Goal: Information Seeking & Learning: Learn about a topic

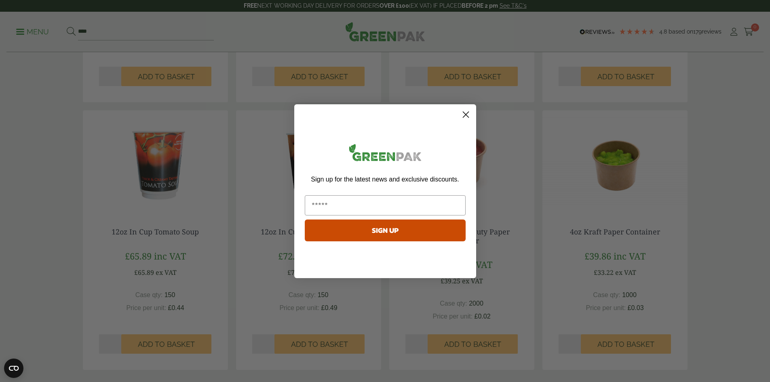
scroll to position [768, 0]
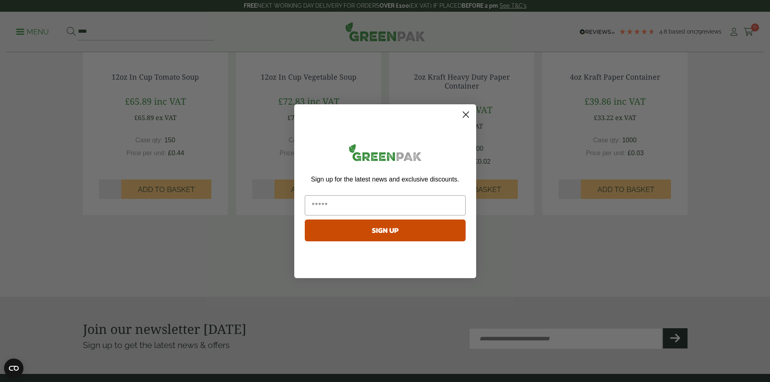
click at [468, 114] on circle "Close dialog" at bounding box center [465, 113] width 13 height 13
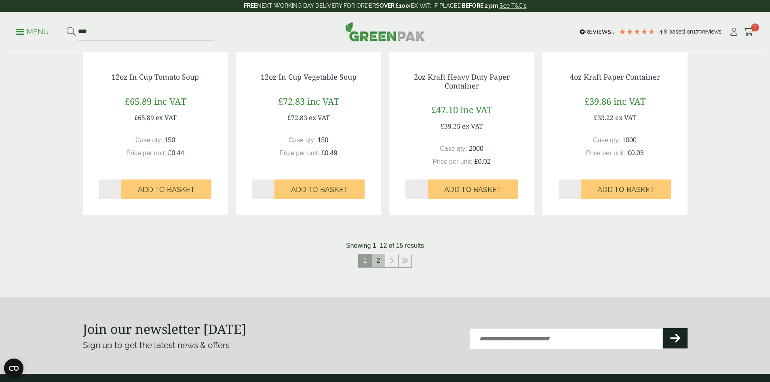
click at [384, 261] on link "2" at bounding box center [378, 260] width 13 height 13
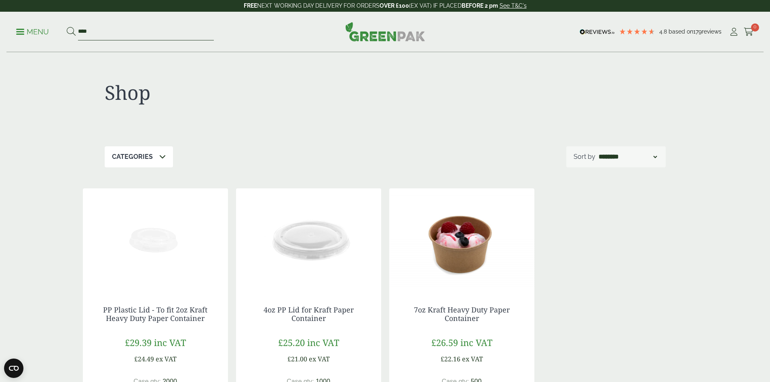
click at [127, 30] on input "****" at bounding box center [146, 31] width 136 height 17
click at [32, 33] on p "Menu" at bounding box center [32, 32] width 33 height 10
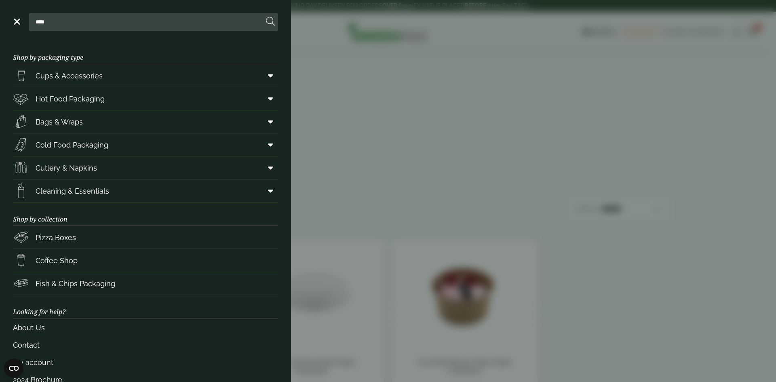
click at [408, 104] on aside "Close **** Shop by packaging type Cups & Accessories Hot Drink Paper Cups Smoot…" at bounding box center [388, 191] width 776 height 382
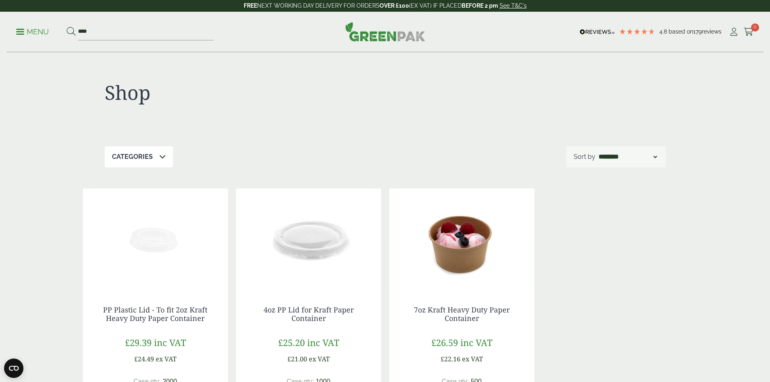
click at [394, 42] on div "Menu **** 4.8 Based on 179 reviews Cart" at bounding box center [384, 32] width 757 height 40
click at [389, 38] on img at bounding box center [385, 31] width 80 height 19
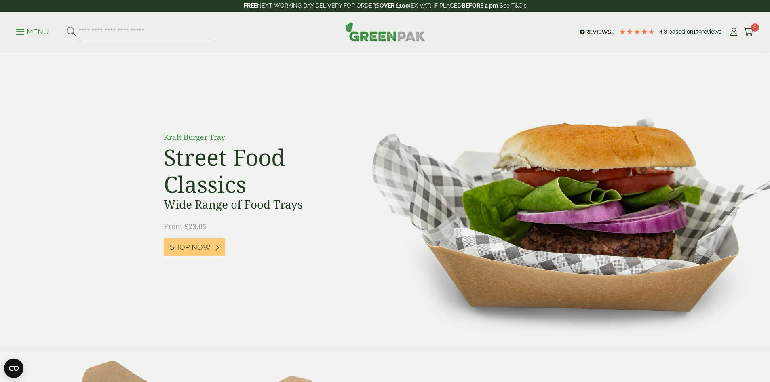
click at [168, 37] on input "search" at bounding box center [146, 31] width 136 height 17
type input "*******"
click at [67, 27] on button at bounding box center [71, 32] width 9 height 11
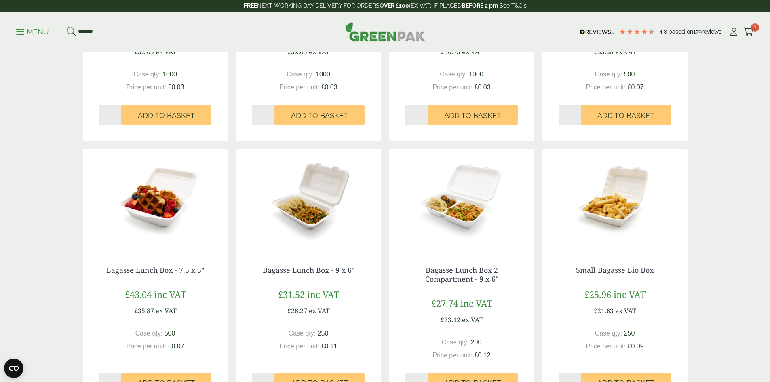
scroll to position [606, 0]
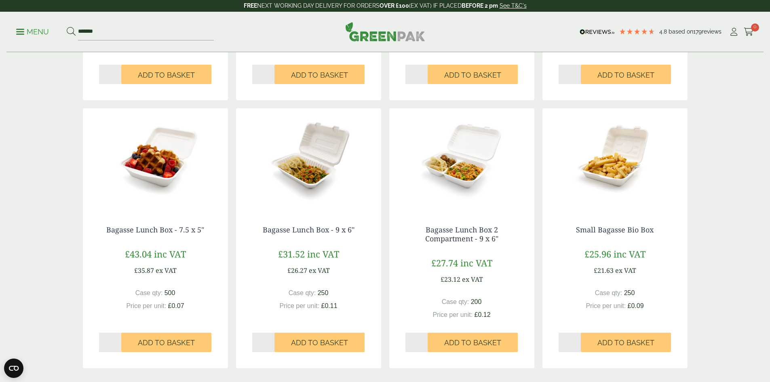
click at [603, 177] on img at bounding box center [614, 158] width 145 height 101
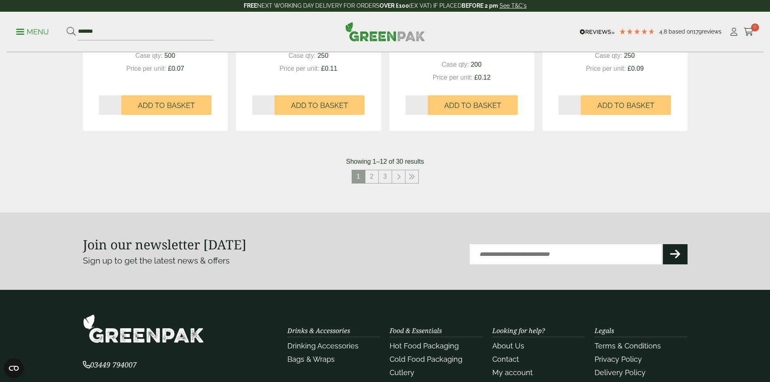
scroll to position [849, 0]
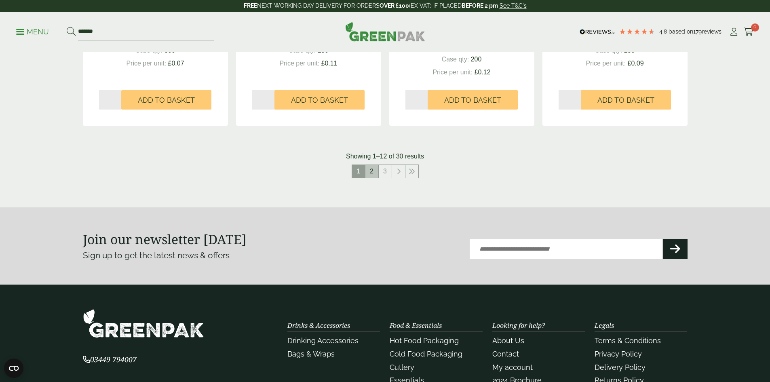
click at [375, 171] on link "2" at bounding box center [371, 171] width 13 height 13
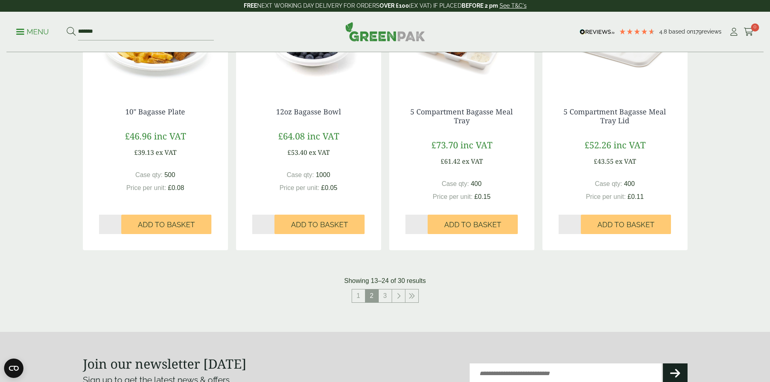
scroll to position [727, 0]
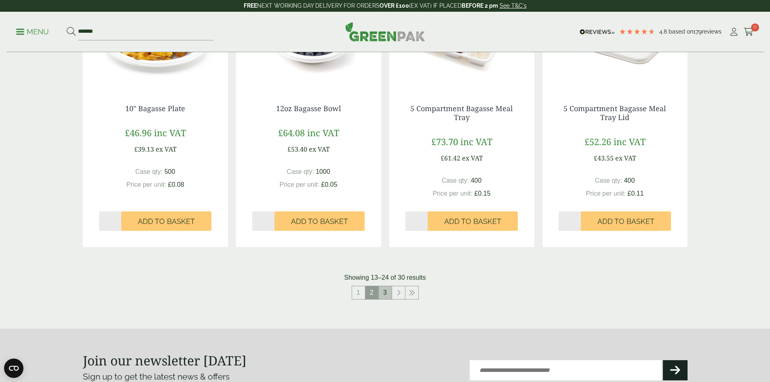
click at [389, 291] on link "3" at bounding box center [385, 292] width 13 height 13
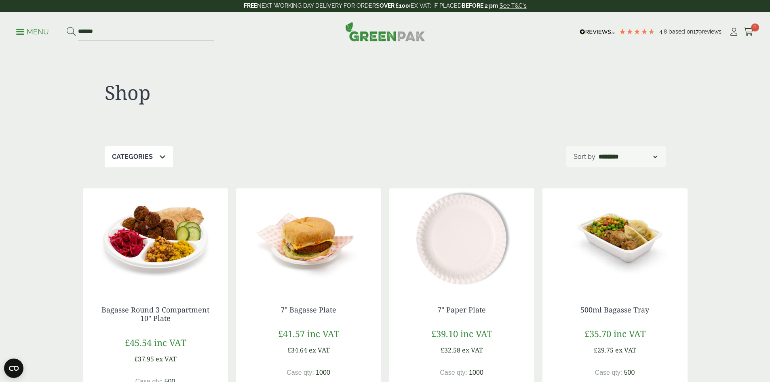
click at [426, 29] on div "Menu ******* 4.8 Based on 179 reviews Cart" at bounding box center [384, 32] width 757 height 40
click at [394, 36] on img at bounding box center [385, 31] width 80 height 19
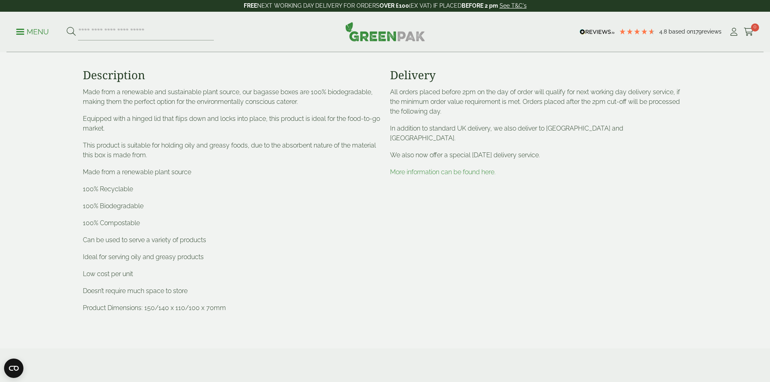
scroll to position [485, 0]
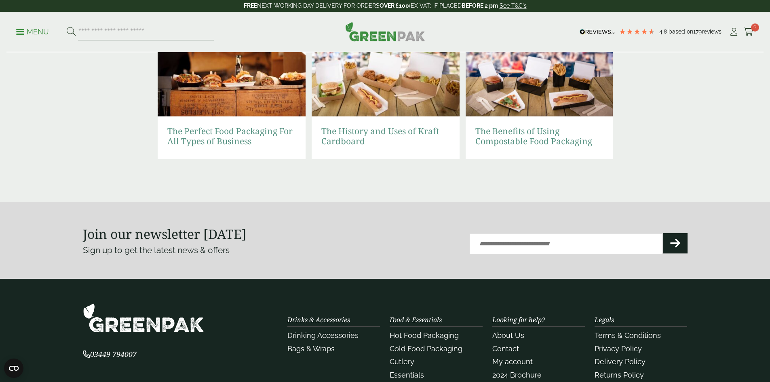
scroll to position [1811, 0]
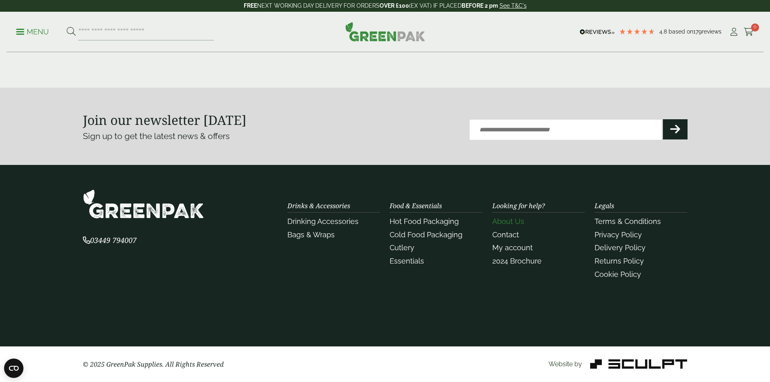
click at [500, 221] on link "About Us" at bounding box center [508, 221] width 32 height 8
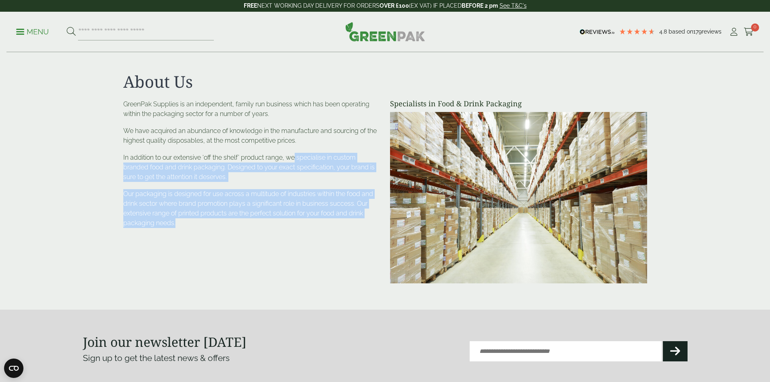
drag, startPoint x: 295, startPoint y: 160, endPoint x: 286, endPoint y: 223, distance: 63.7
click at [286, 223] on div "GreenPak Supplies is an independent, family run business which has been operati…" at bounding box center [251, 163] width 257 height 129
click at [360, 41] on img at bounding box center [385, 31] width 80 height 19
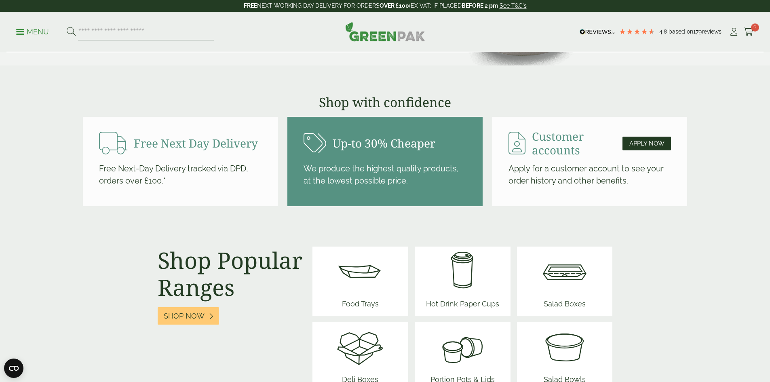
scroll to position [970, 0]
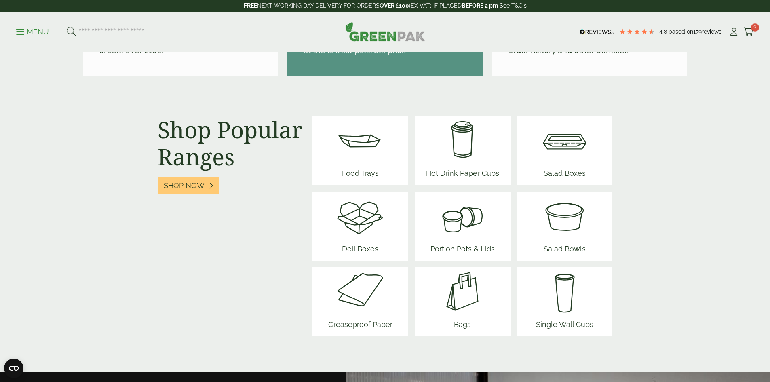
click at [449, 215] on img at bounding box center [462, 216] width 71 height 48
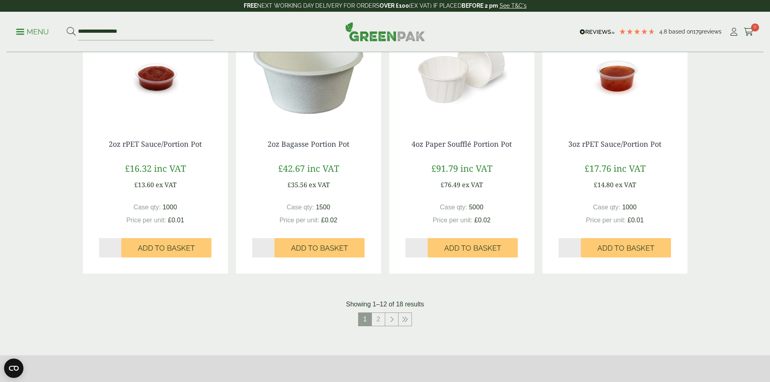
scroll to position [727, 0]
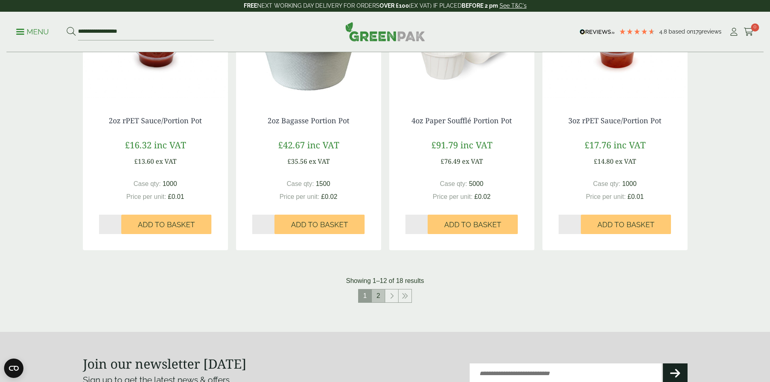
click at [377, 297] on link "2" at bounding box center [378, 295] width 13 height 13
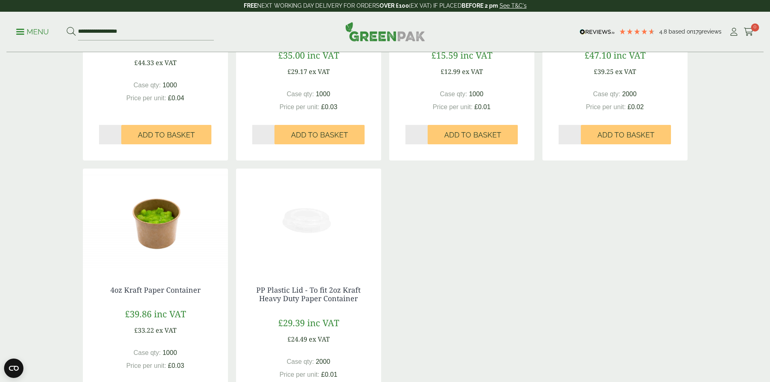
scroll to position [404, 0]
